Goal: Task Accomplishment & Management: Manage account settings

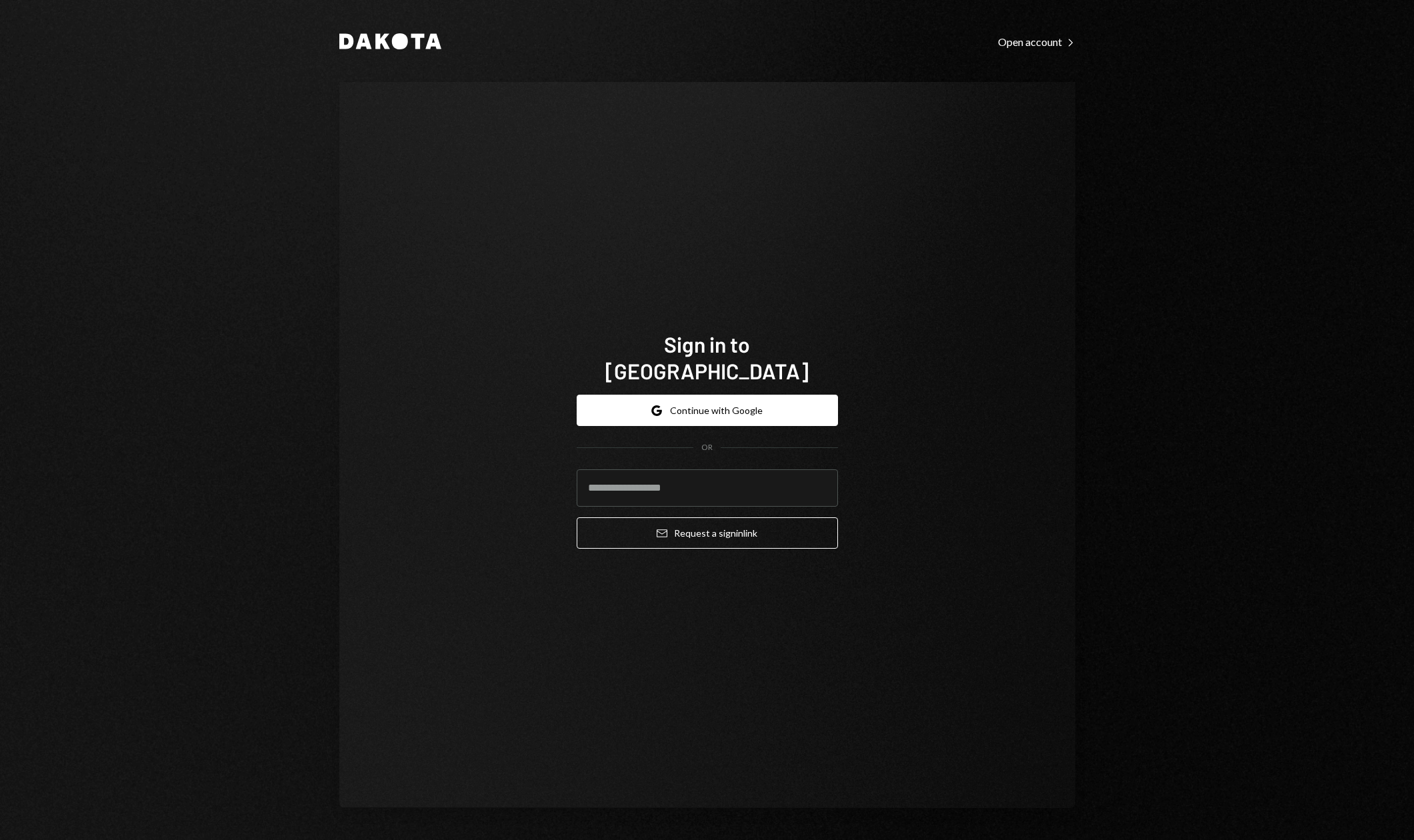
type input "**********"
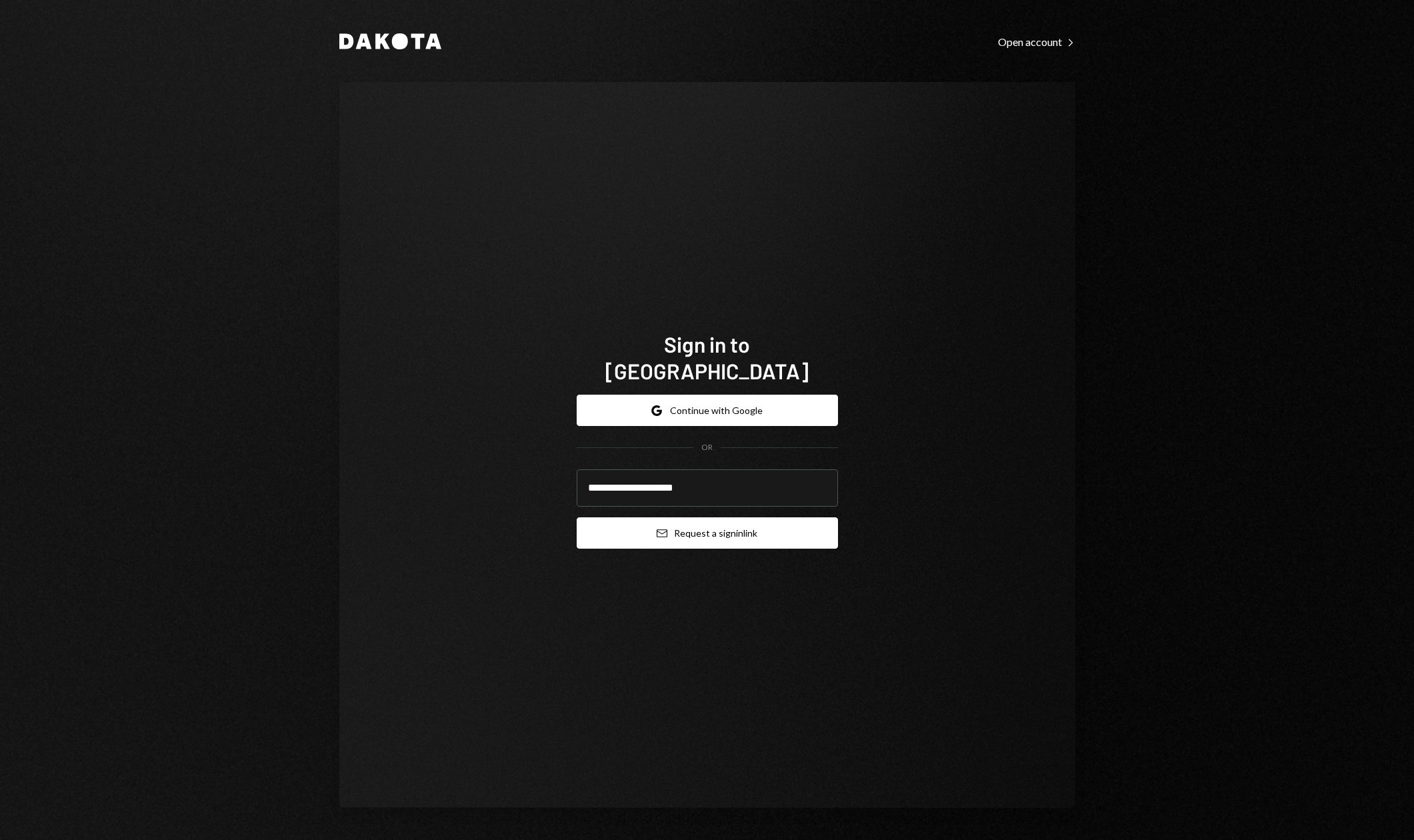
click at [691, 533] on button "Email Request a sign in link" at bounding box center [707, 533] width 261 height 31
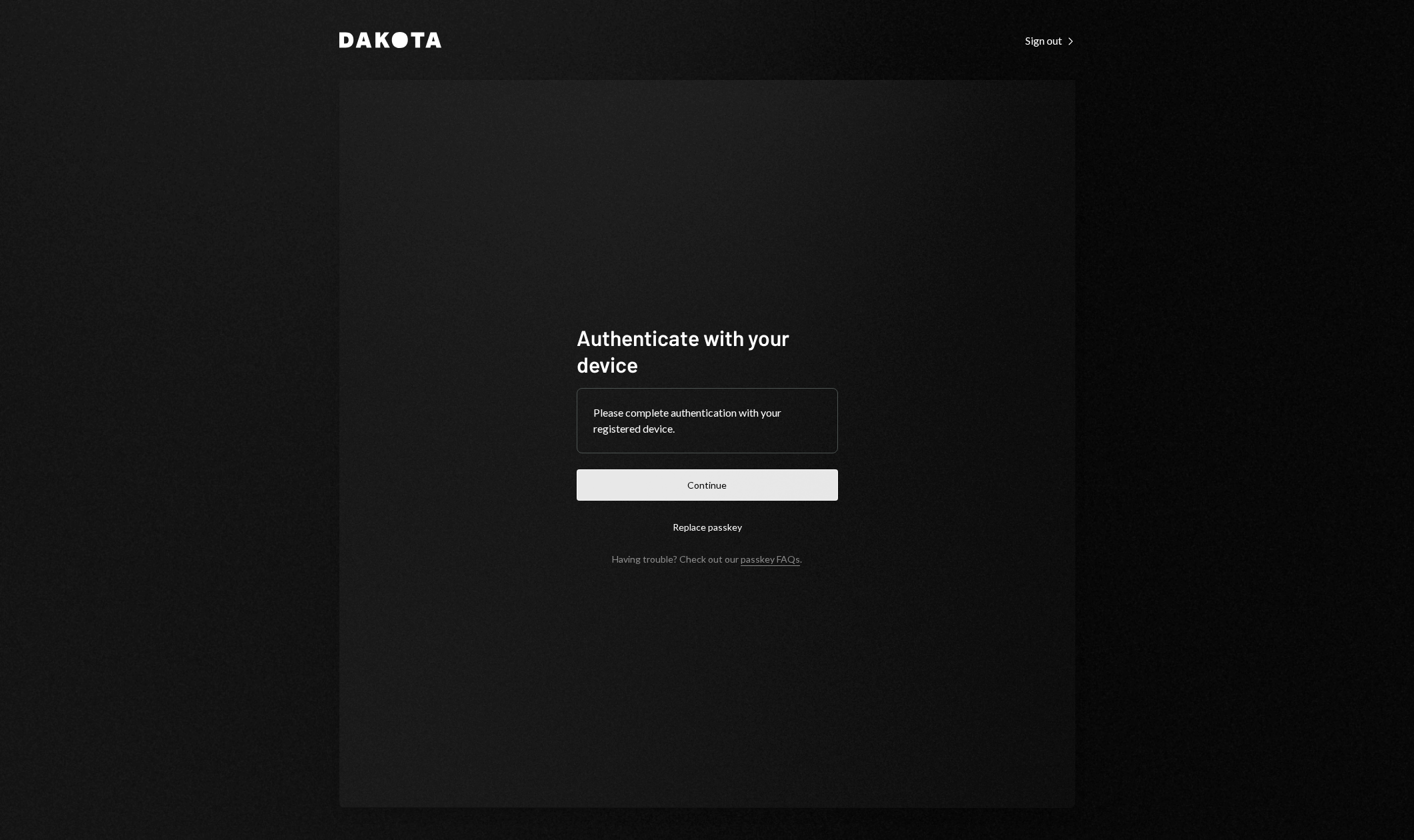
click at [709, 476] on button "Continue" at bounding box center [707, 484] width 261 height 31
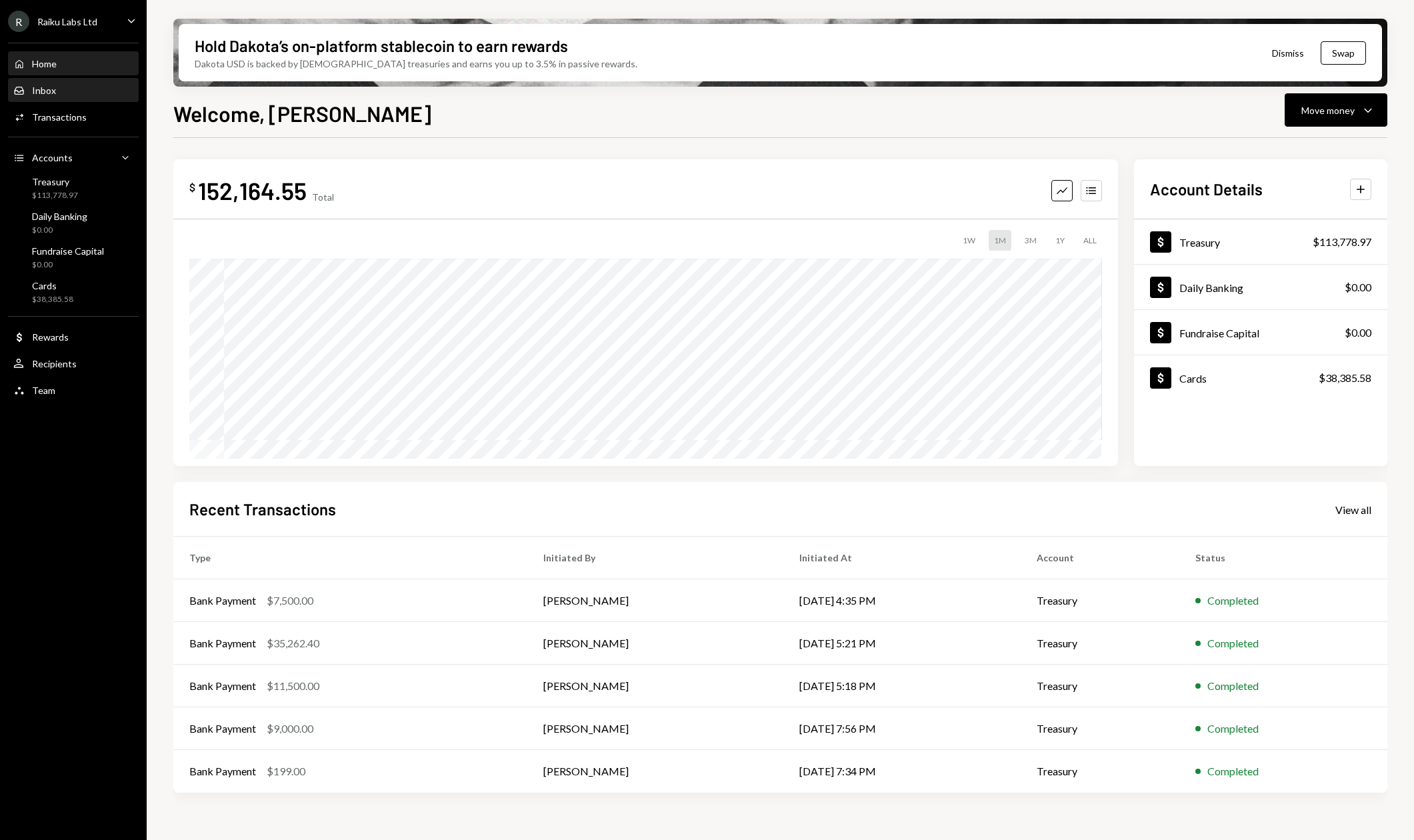
click at [35, 78] on link "Inbox Inbox" at bounding box center [74, 90] width 131 height 24
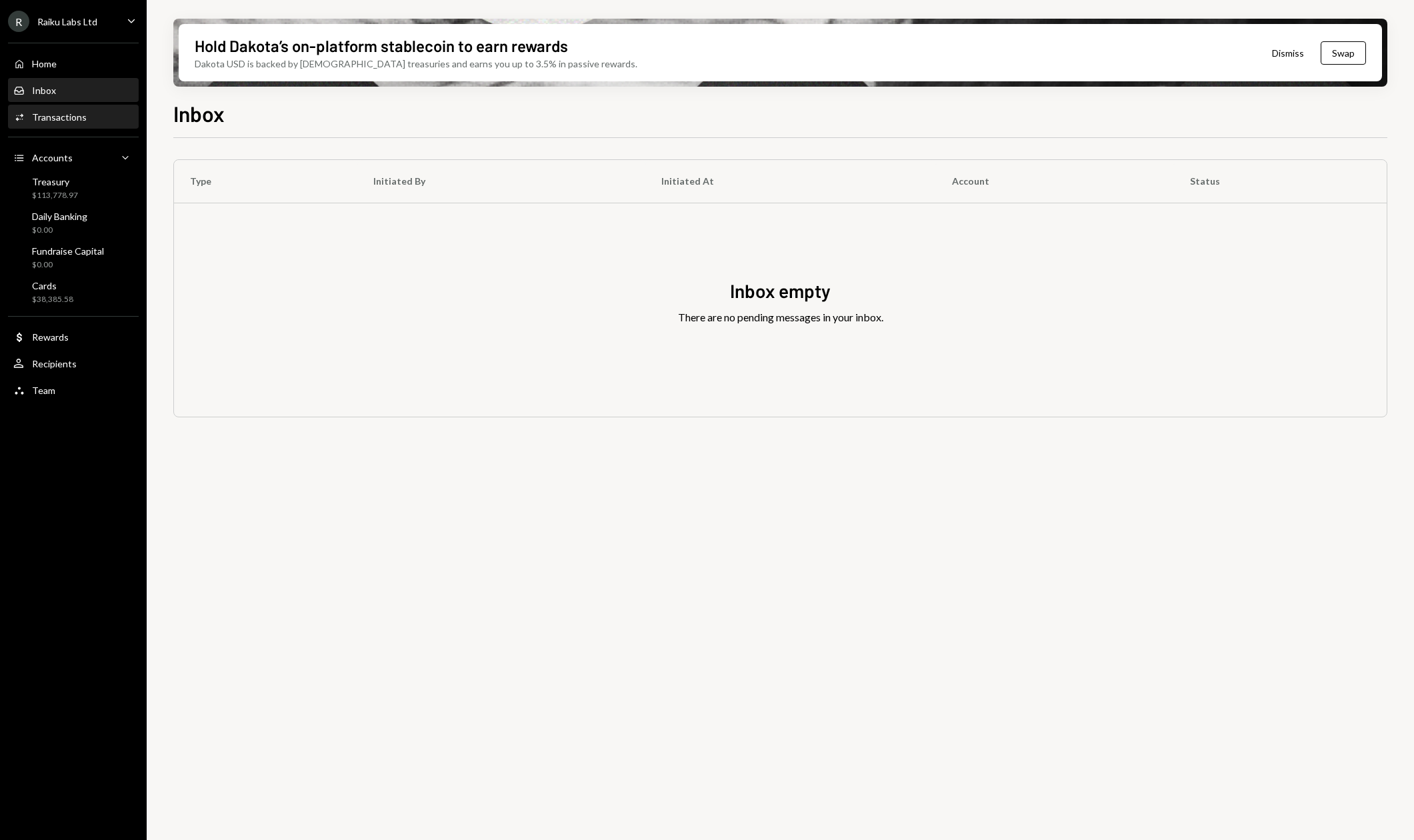
click at [69, 109] on div "Activities Transactions" at bounding box center [74, 117] width 120 height 23
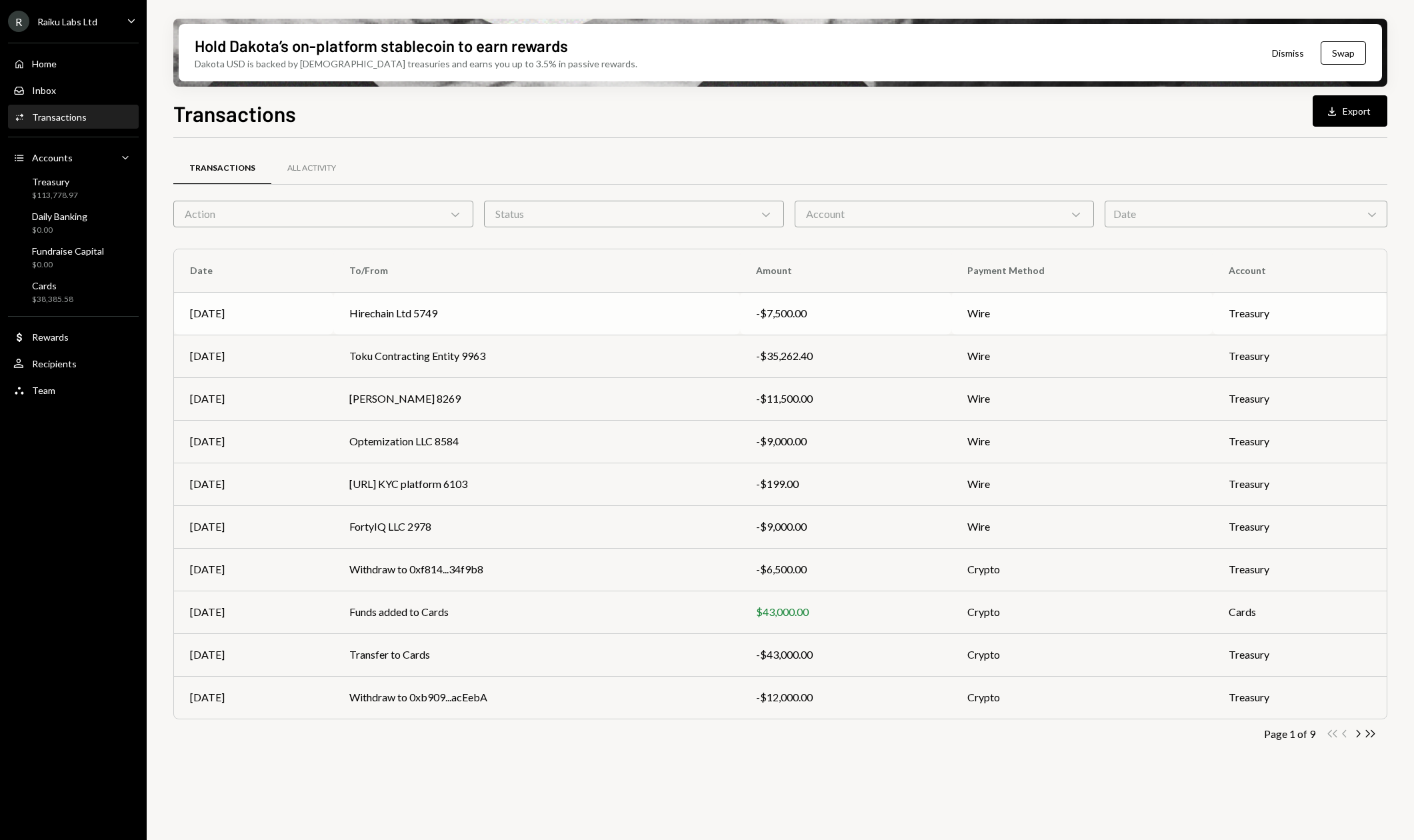
click at [360, 302] on td "Hirechain Ltd 5749" at bounding box center [537, 313] width 407 height 43
